Goal: Book appointment/travel/reservation

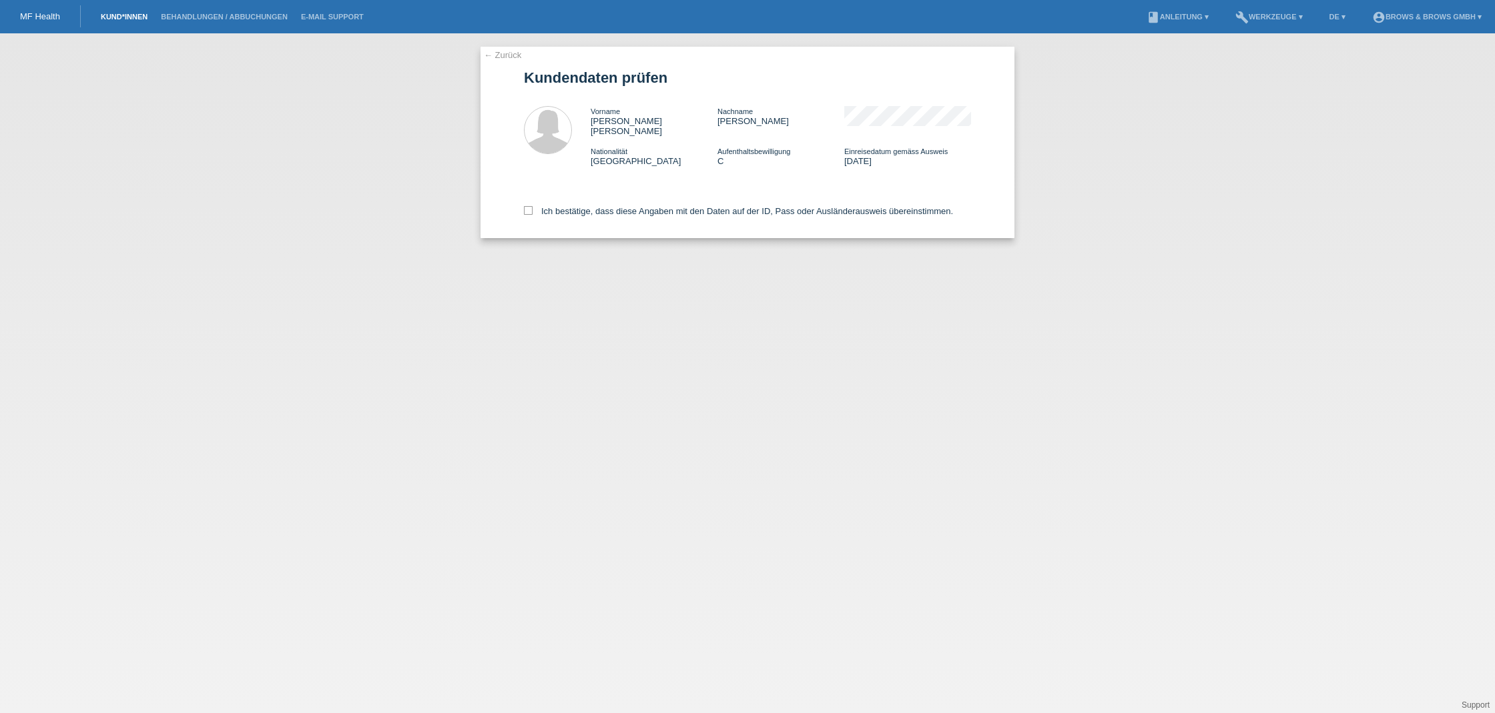
click at [119, 19] on link "Kund*innen" at bounding box center [124, 17] width 60 height 8
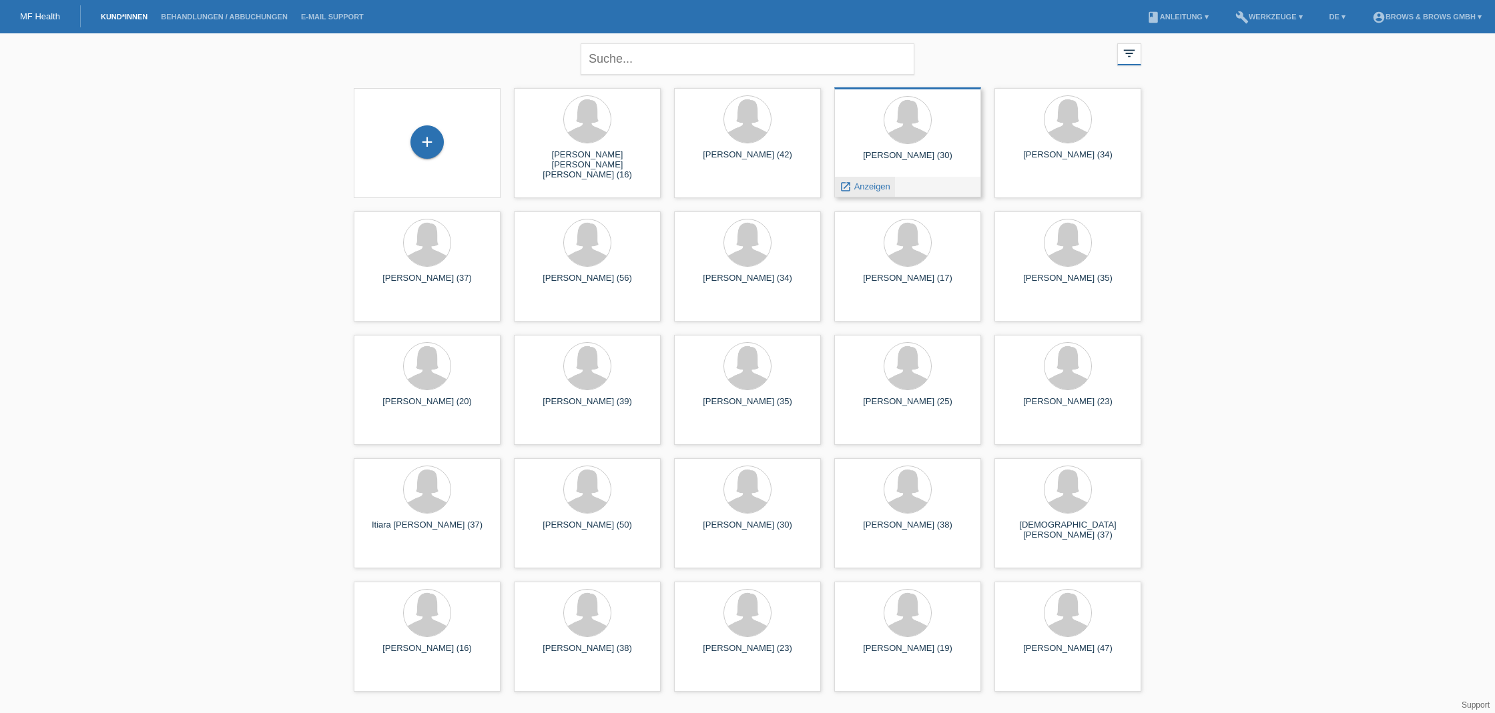
click at [867, 188] on span "Anzeigen" at bounding box center [872, 186] width 36 height 10
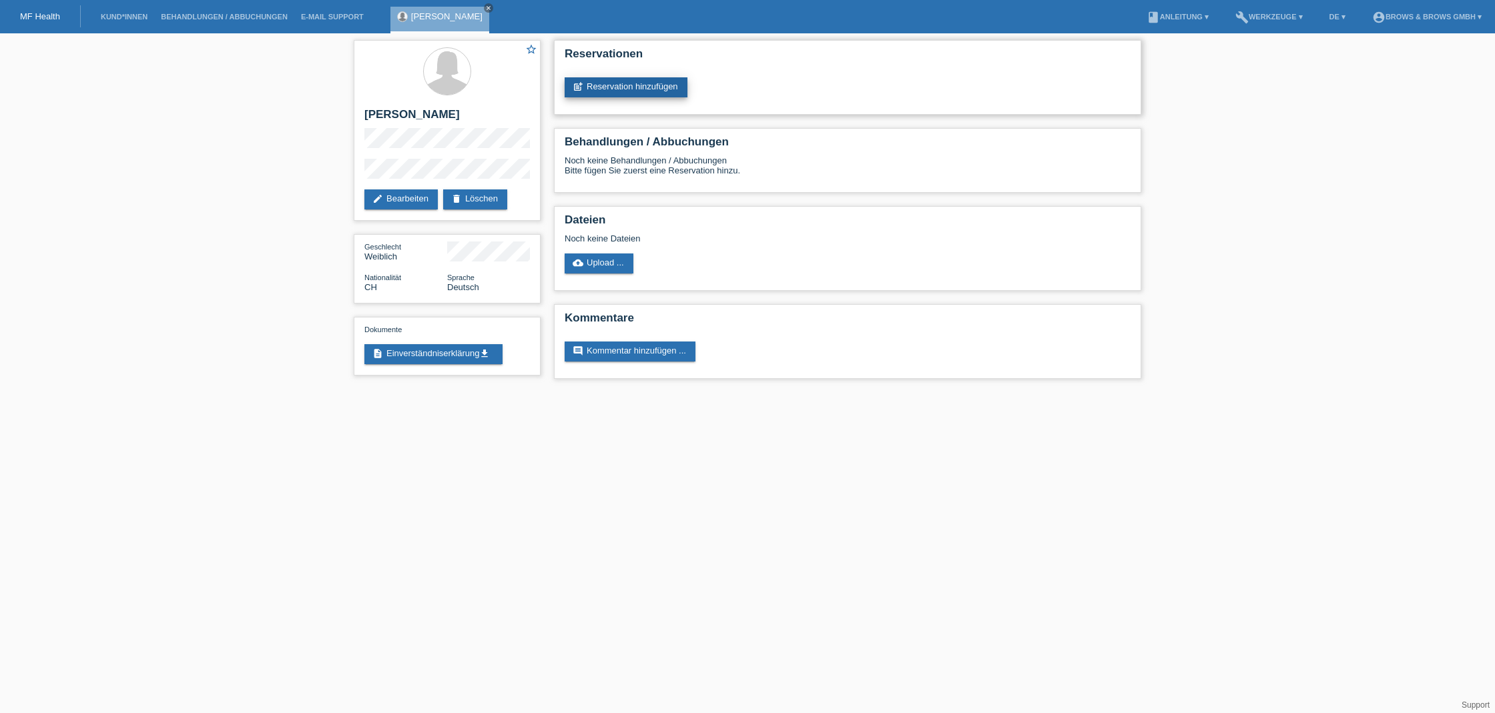
click at [611, 87] on link "post_add Reservation hinzufügen" at bounding box center [625, 87] width 123 height 20
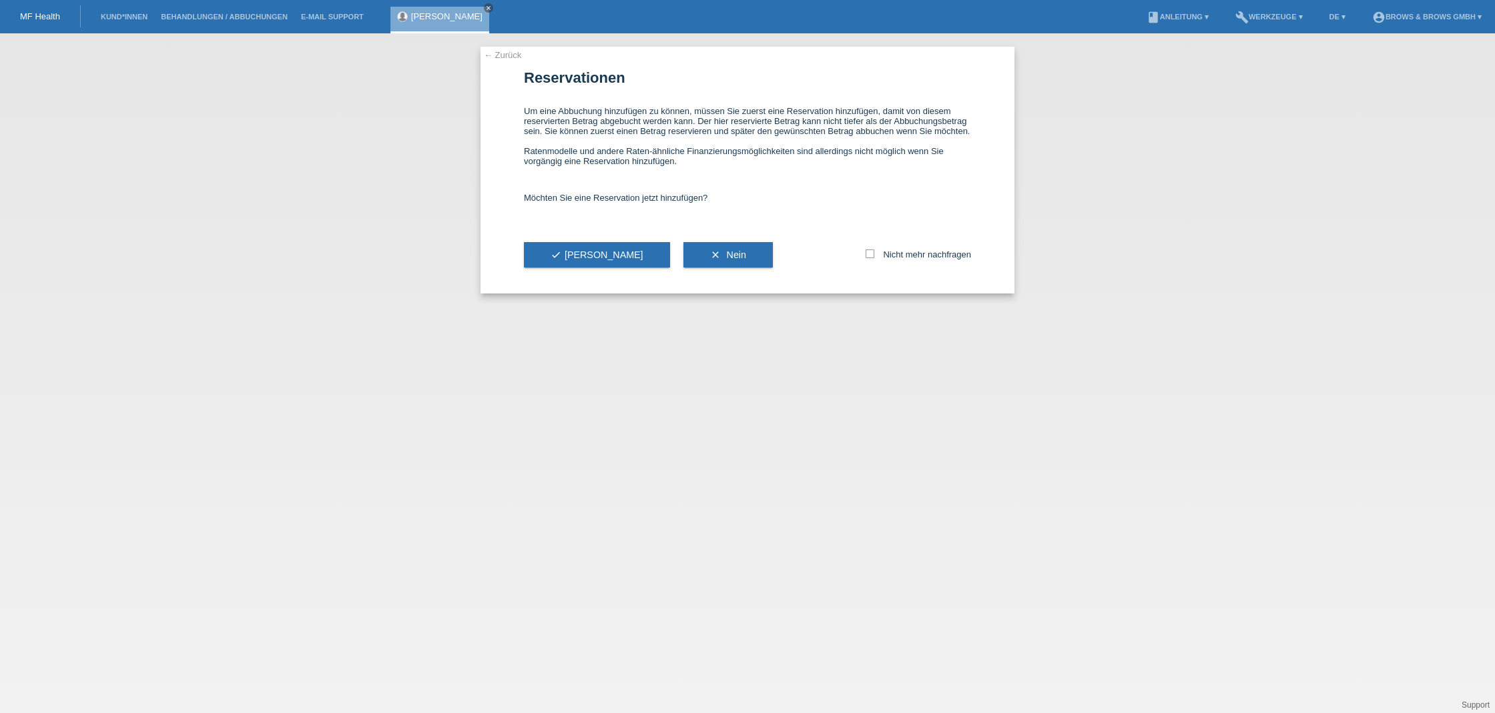
click at [579, 252] on div "check Ja" at bounding box center [597, 254] width 146 height 77
click at [577, 258] on button "check Ja" at bounding box center [597, 254] width 146 height 25
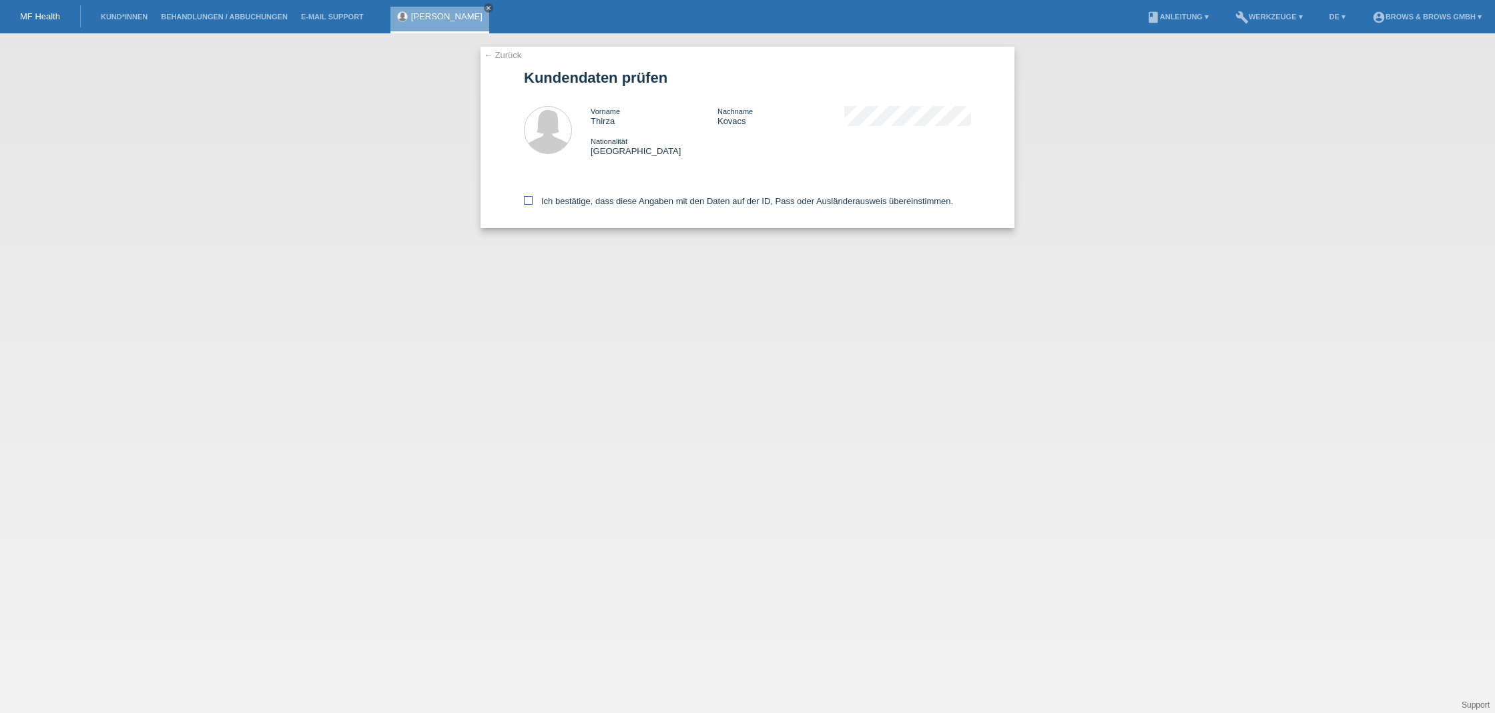
click at [530, 201] on icon at bounding box center [528, 200] width 9 height 9
click at [530, 201] on input "Ich bestätige, dass diese Angaben mit den Daten auf der ID, Pass oder Ausländer…" at bounding box center [528, 200] width 9 height 9
checkbox input "true"
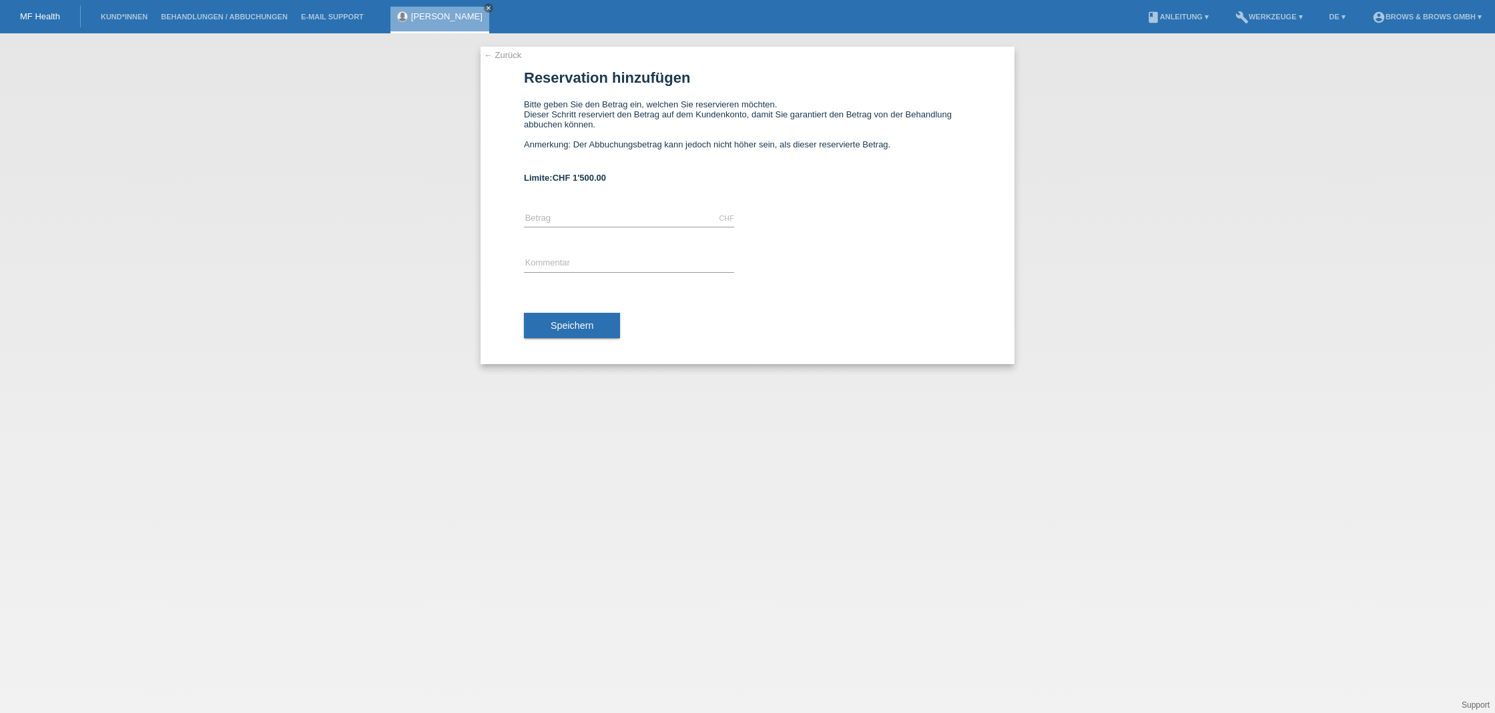
click at [508, 55] on link "← Zurück" at bounding box center [502, 55] width 37 height 10
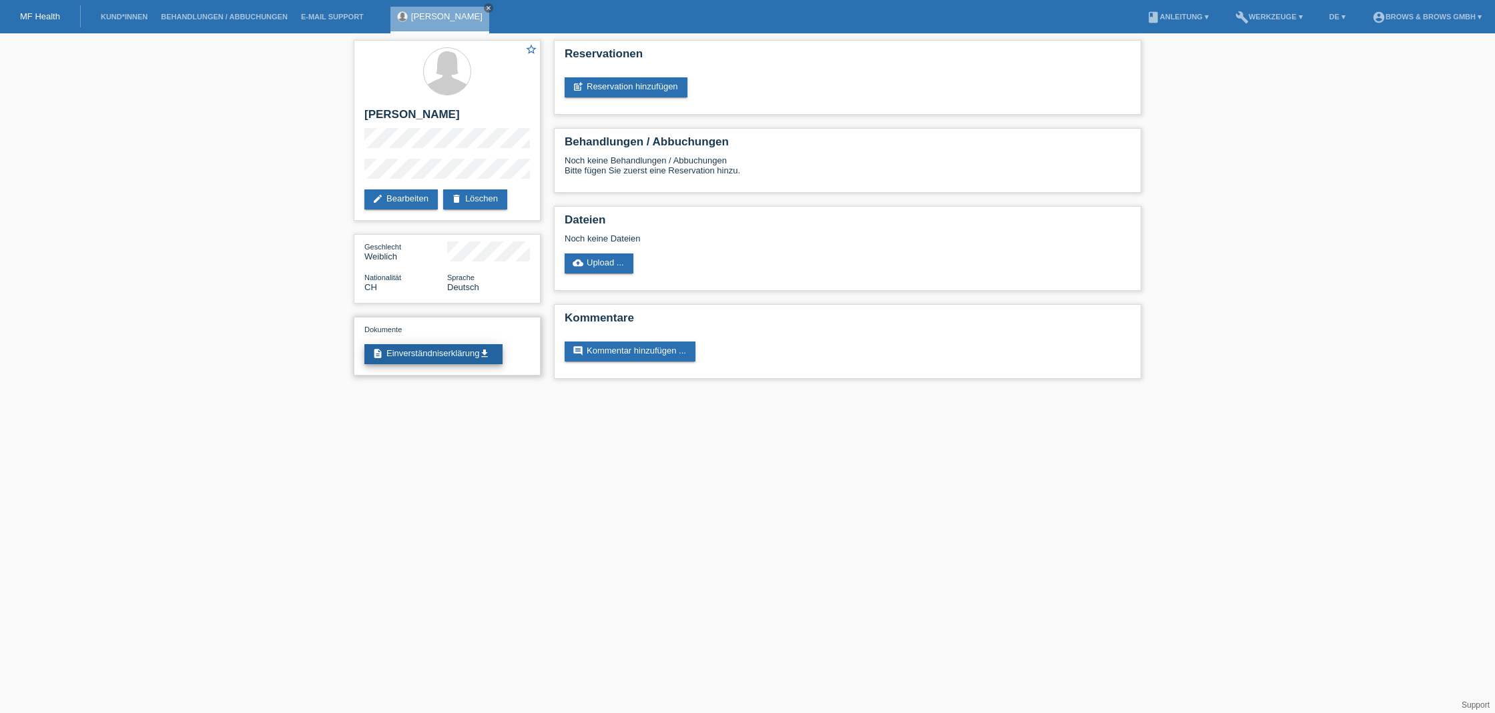
click at [450, 355] on link "description Einverständniserklärung get_app" at bounding box center [433, 354] width 138 height 20
